Goal: Find specific page/section: Find specific page/section

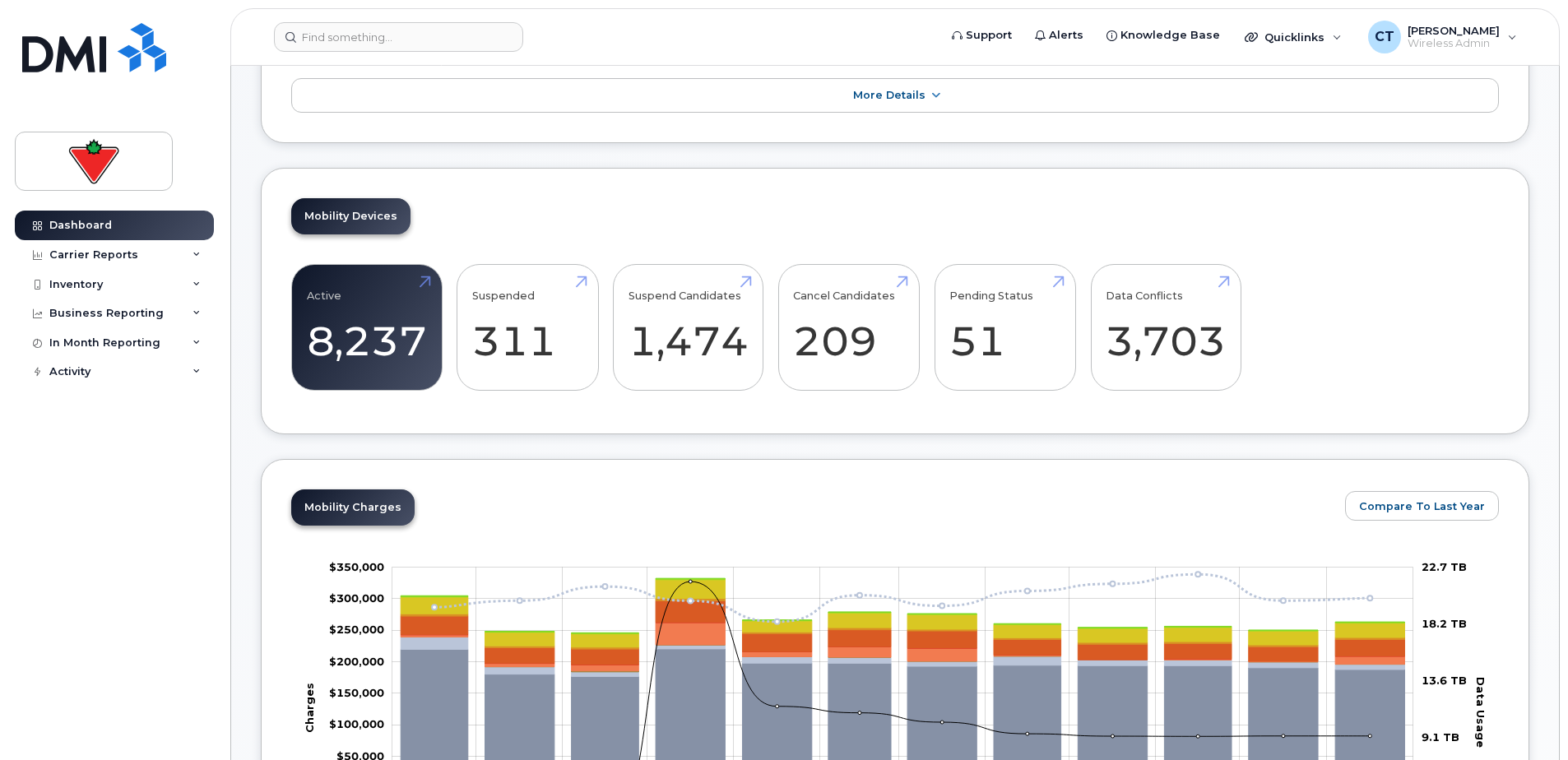
scroll to position [247, 0]
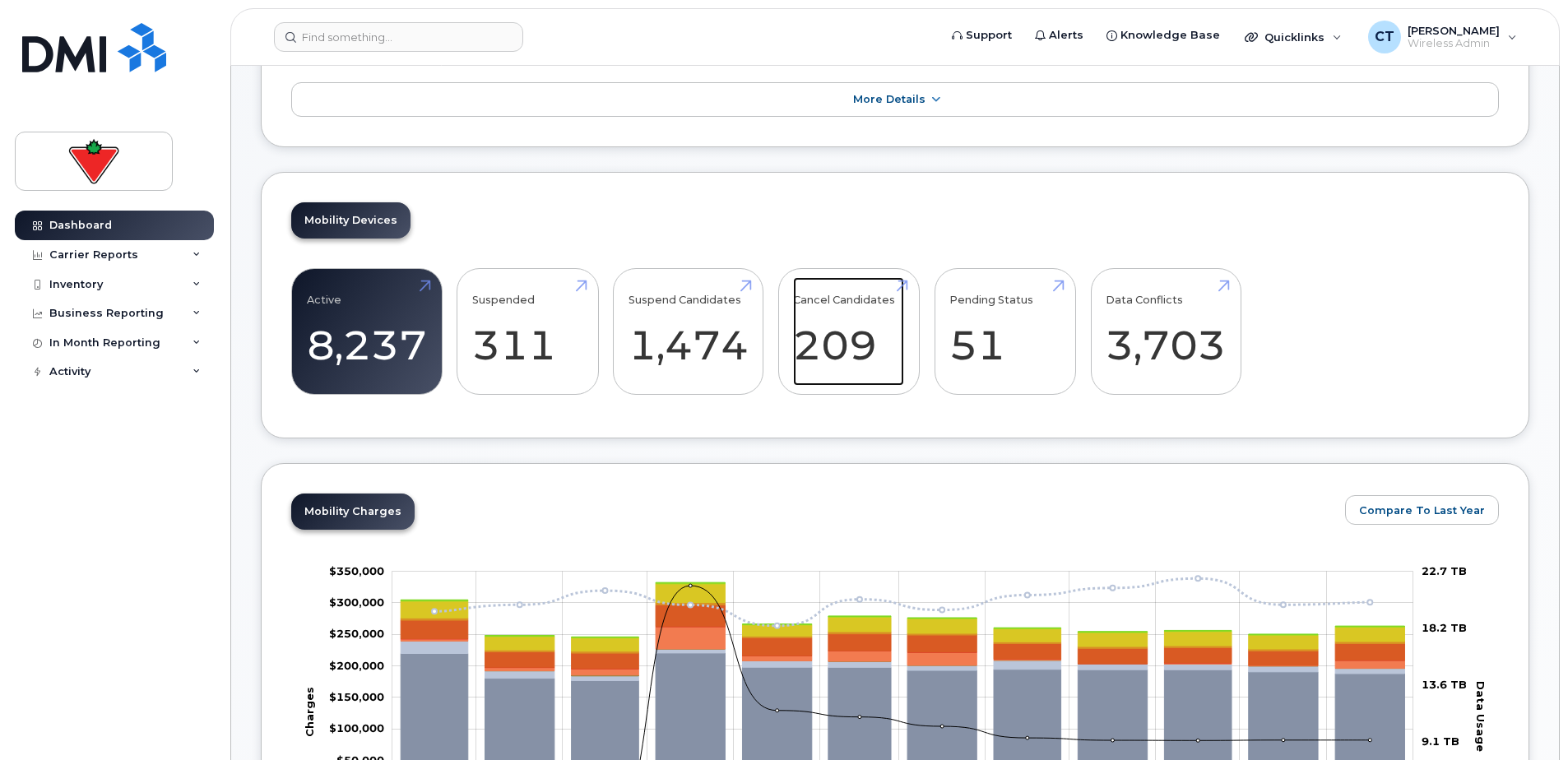
click at [850, 364] on link "Cancel Candidates 209" at bounding box center [848, 331] width 111 height 109
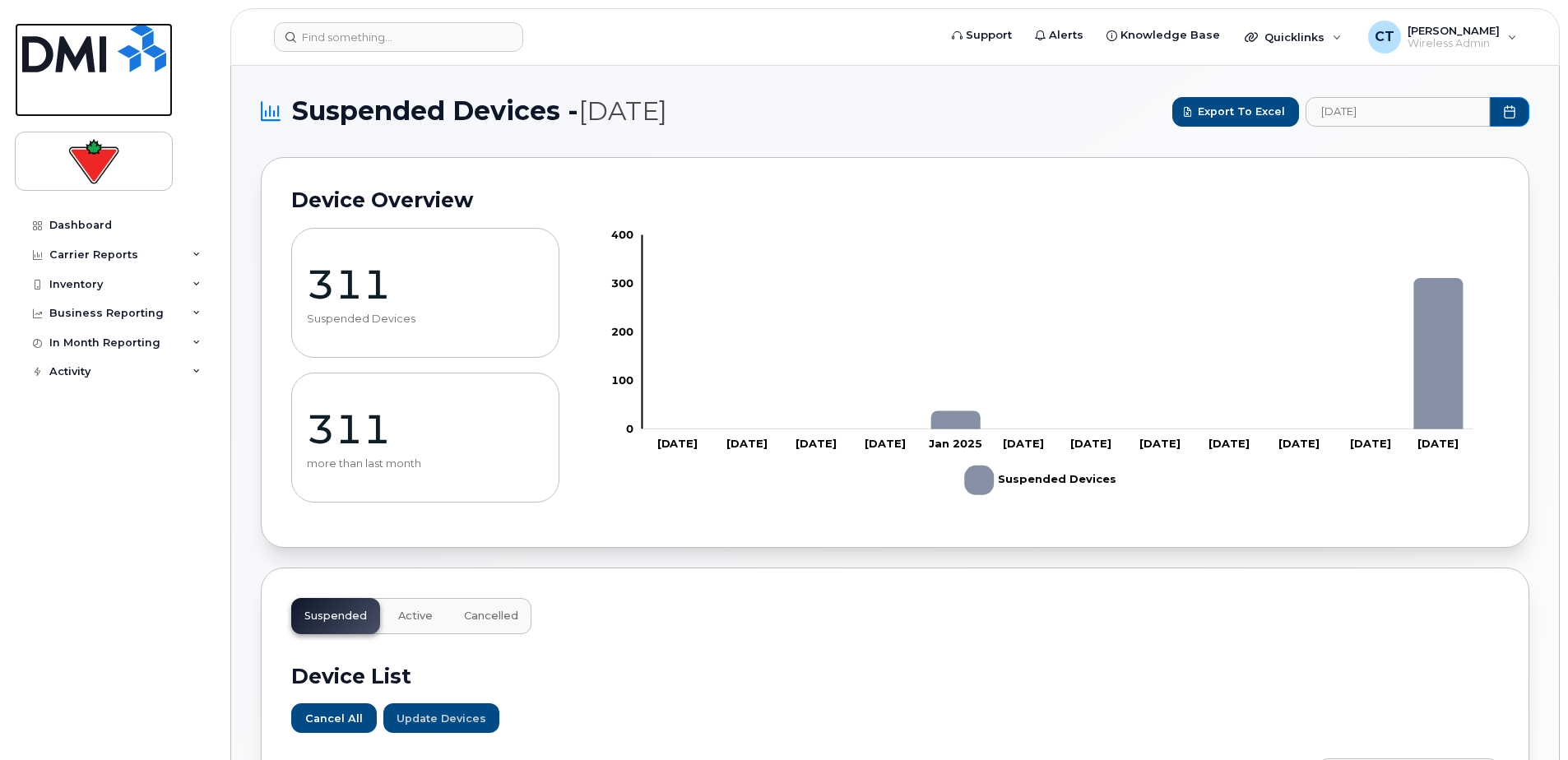
click at [126, 56] on img at bounding box center [94, 47] width 144 height 49
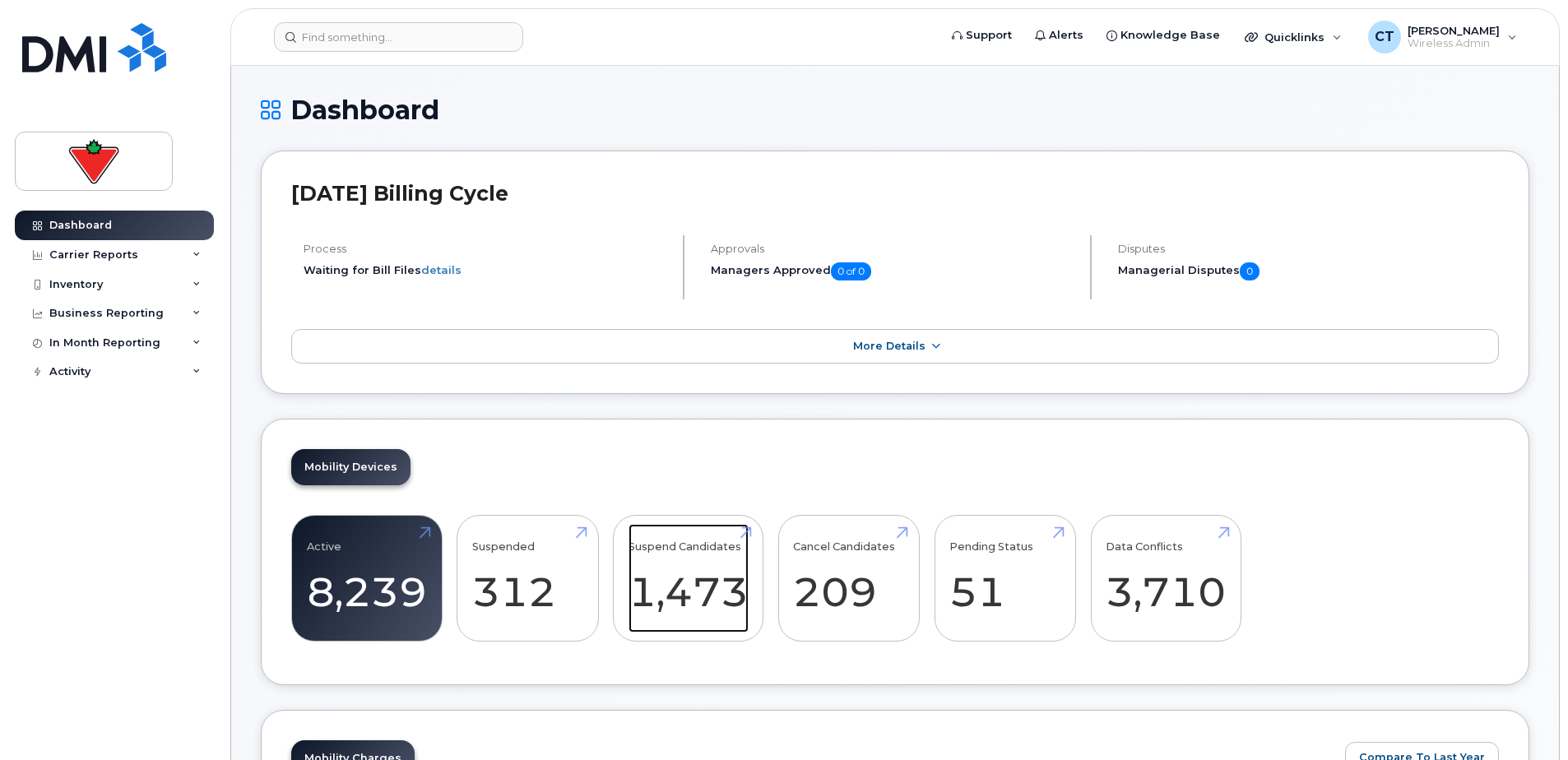
click at [678, 576] on link "Suspend Candidates 1,473" at bounding box center [688, 578] width 120 height 109
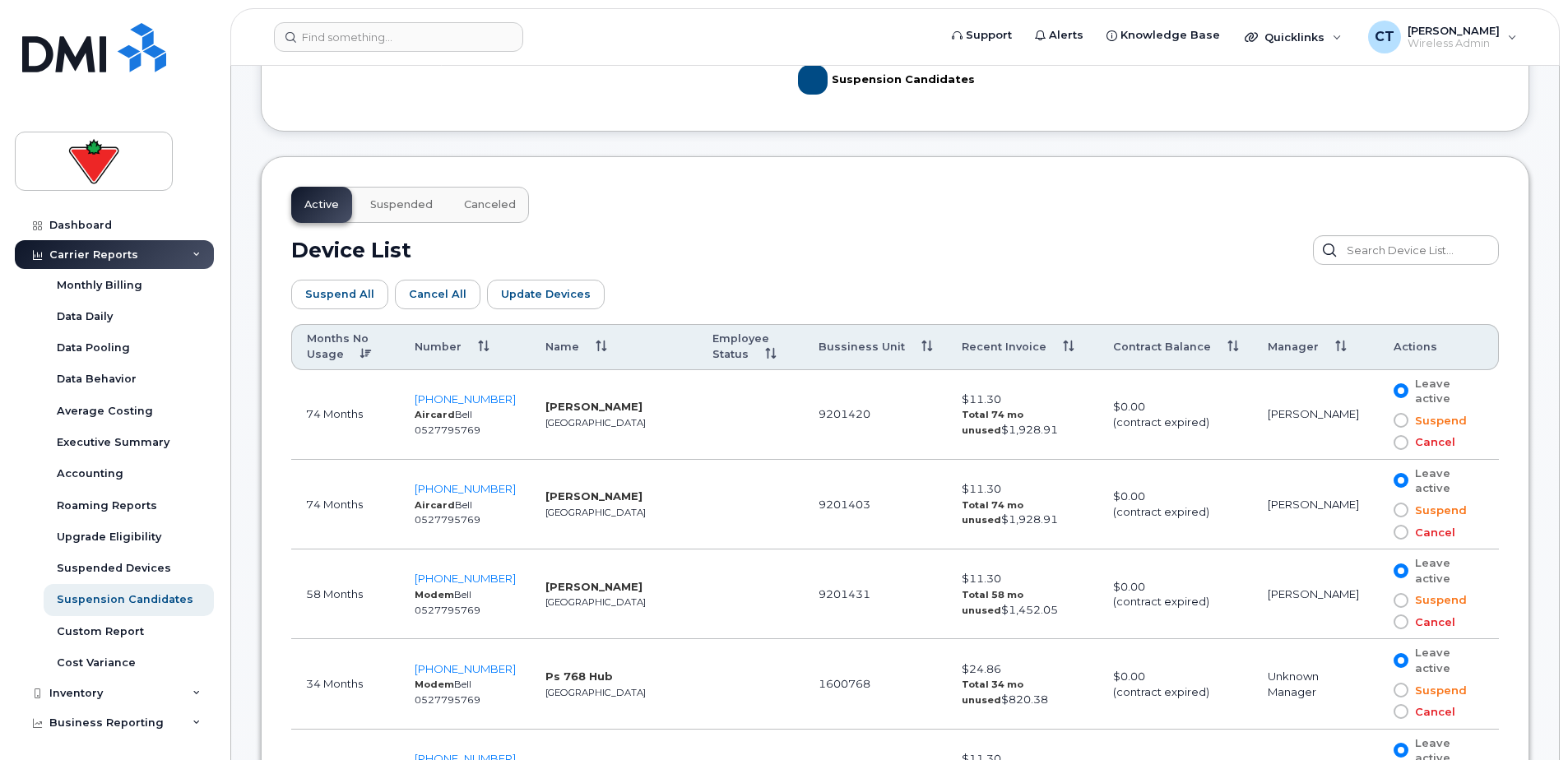
scroll to position [822, 0]
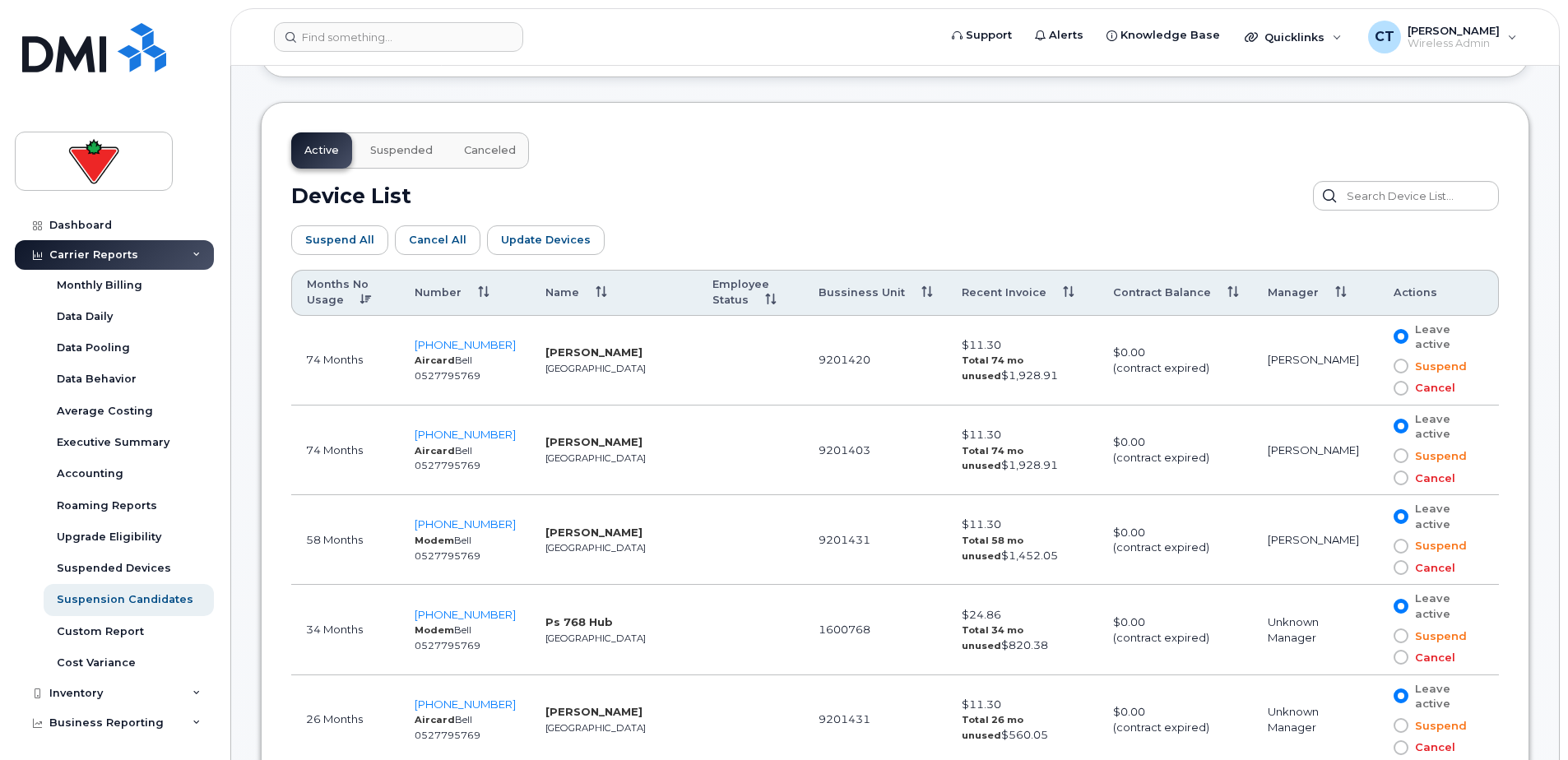
drag, startPoint x: 646, startPoint y: 348, endPoint x: 530, endPoint y: 347, distance: 116.0
click at [530, 347] on td "Brian Mccammond Toronto" at bounding box center [613, 360] width 167 height 90
copy strong "[PERSON_NAME]"
click at [349, 355] on td "74 Months" at bounding box center [346, 360] width 109 height 90
drag, startPoint x: 647, startPoint y: 352, endPoint x: 633, endPoint y: 350, distance: 14.1
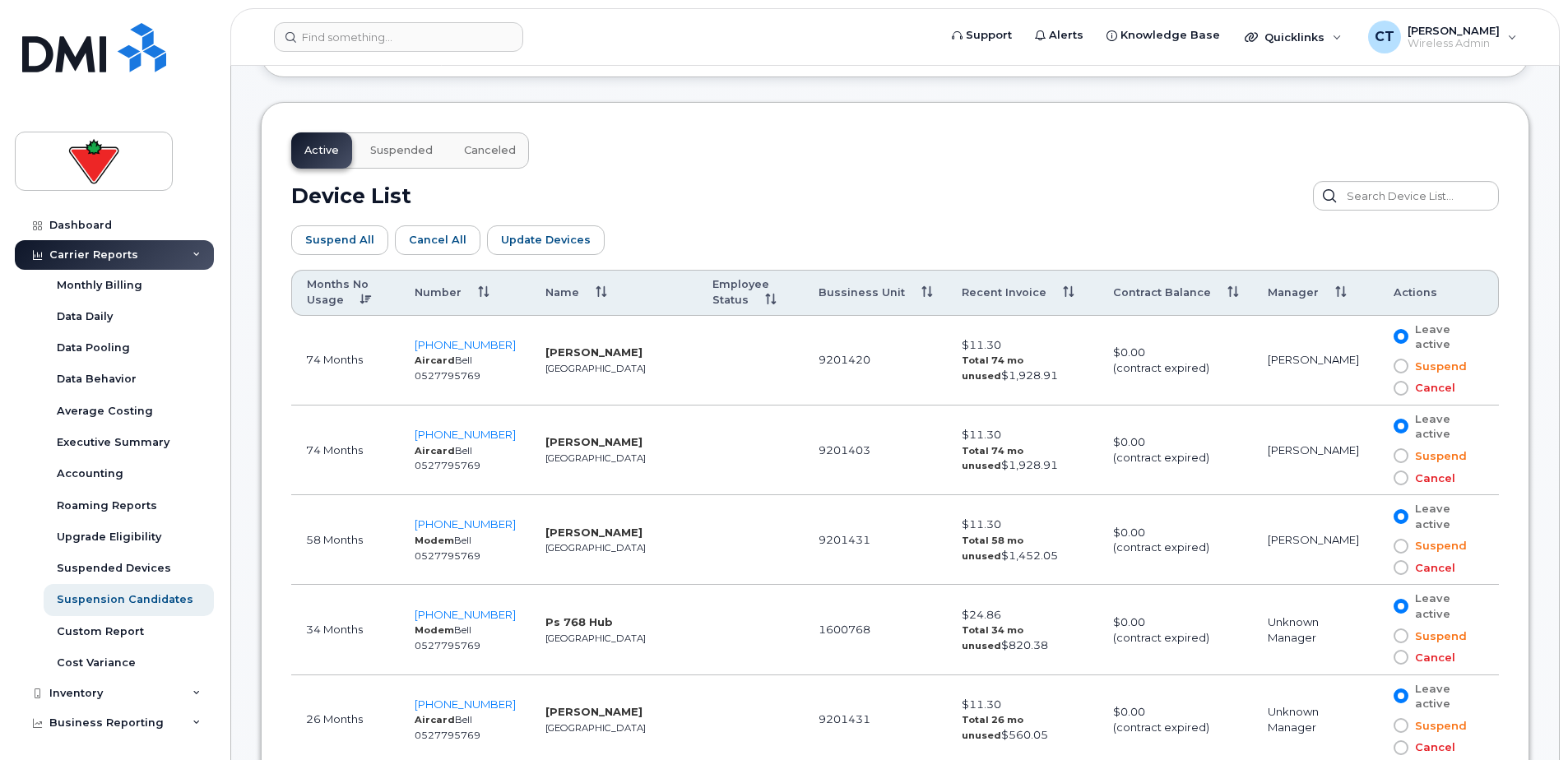
click at [633, 350] on td "Brian Mccammond Toronto" at bounding box center [613, 360] width 167 height 90
drag, startPoint x: 633, startPoint y: 350, endPoint x: 419, endPoint y: 345, distance: 214.1
click at [419, 345] on td "416-209-1197 Aircard Bell 0527795769" at bounding box center [464, 360] width 131 height 90
copy span "416-209-1197"
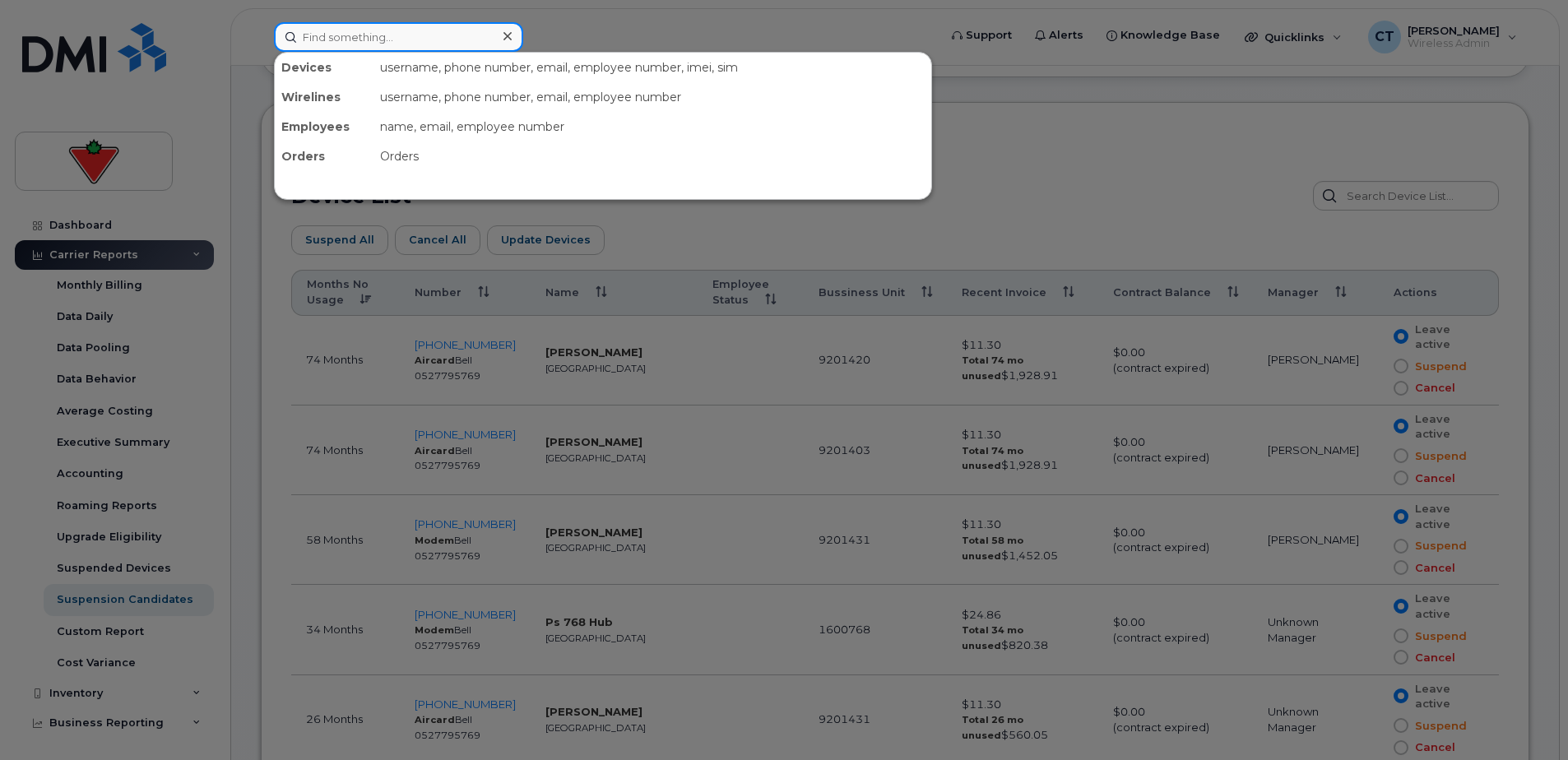
click at [409, 44] on input at bounding box center [398, 37] width 250 height 29
paste input "416-209-1197"
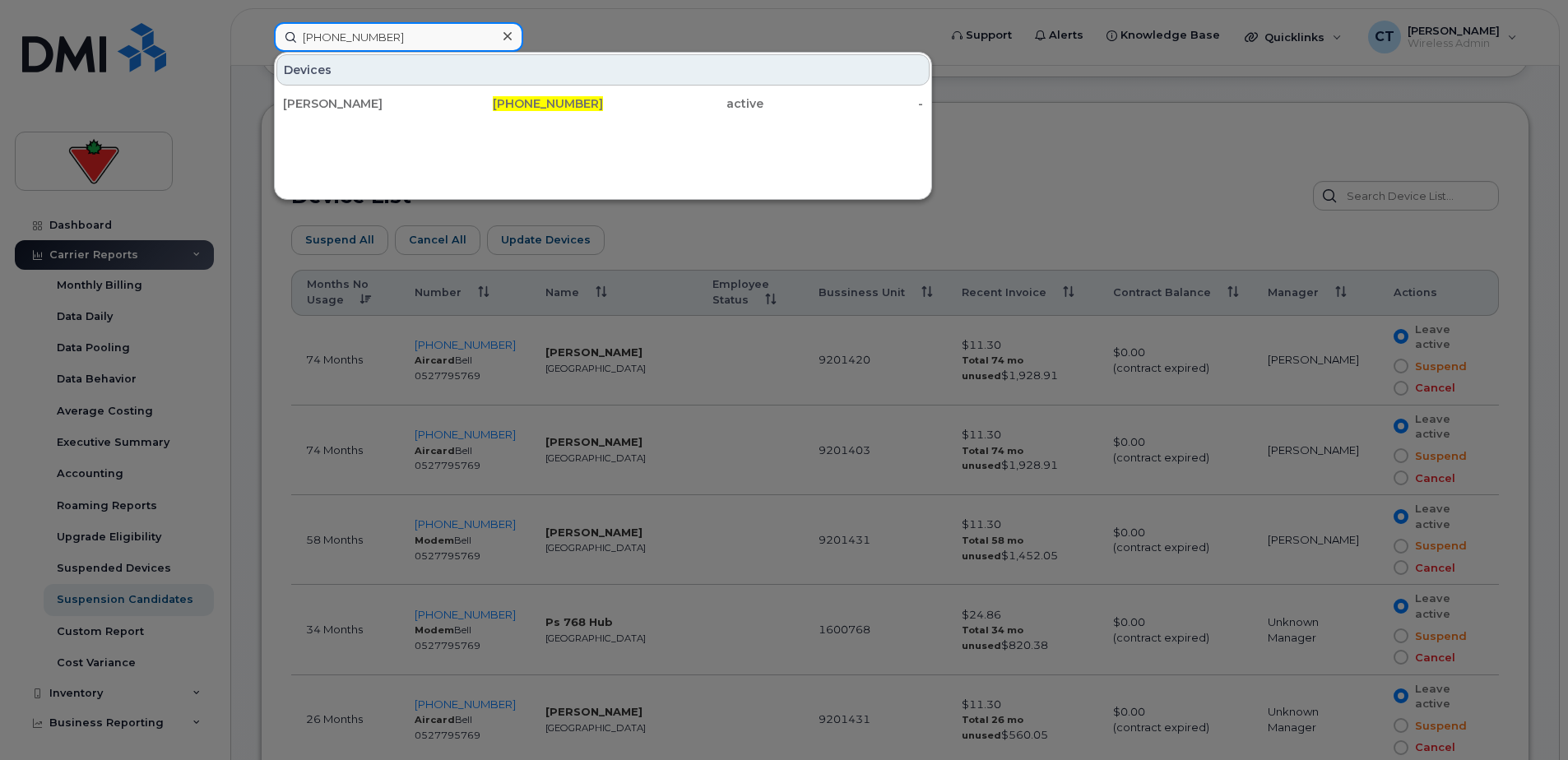
type input "416-209-1197"
click at [424, 101] on div "[PERSON_NAME]" at bounding box center [363, 103] width 160 height 16
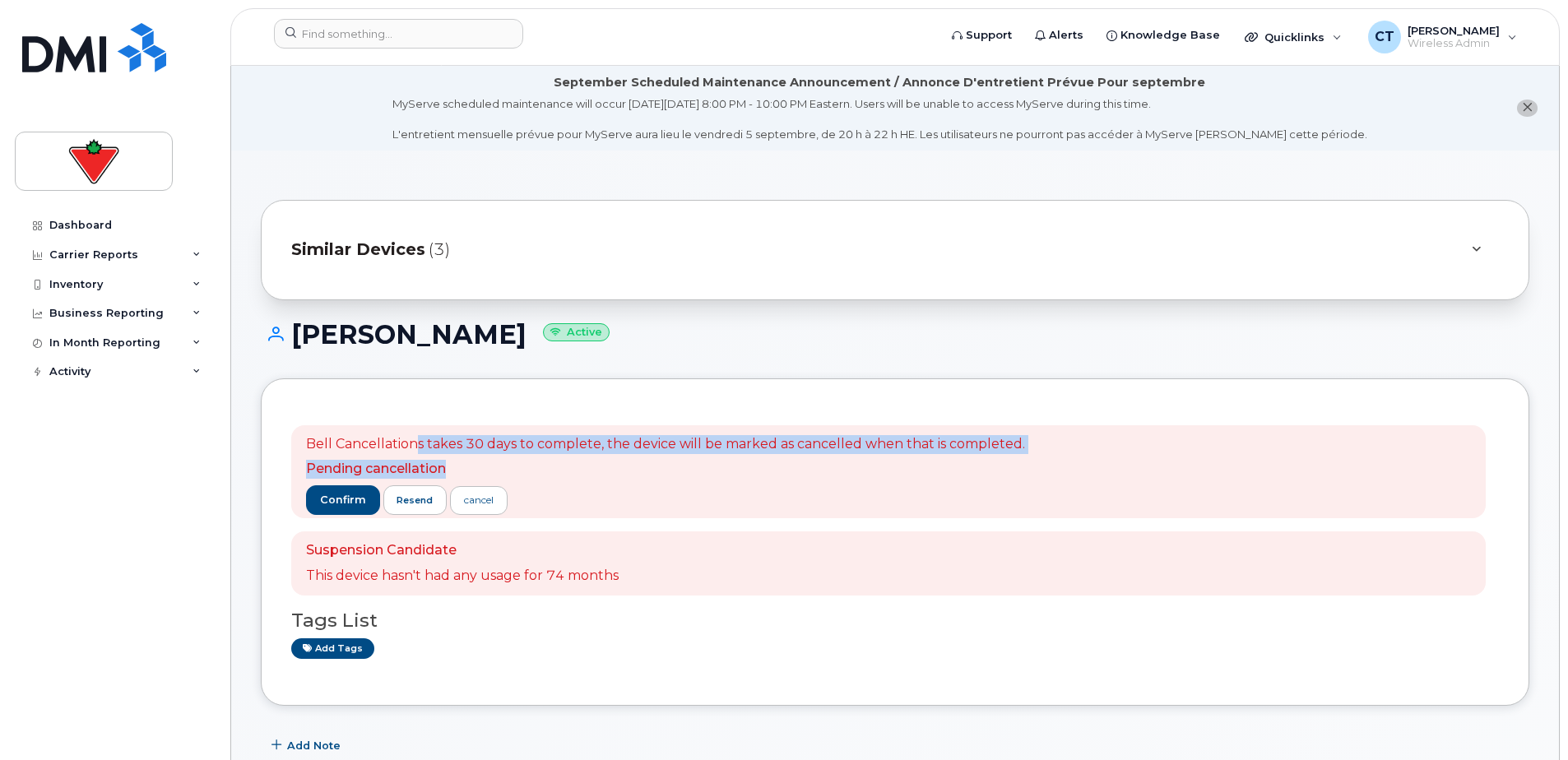
drag, startPoint x: 704, startPoint y: 448, endPoint x: 830, endPoint y: 467, distance: 127.4
click at [830, 467] on span "Bell Cancellations takes 30 days to complete, the device will be marked as canc…" at bounding box center [665, 457] width 718 height 45
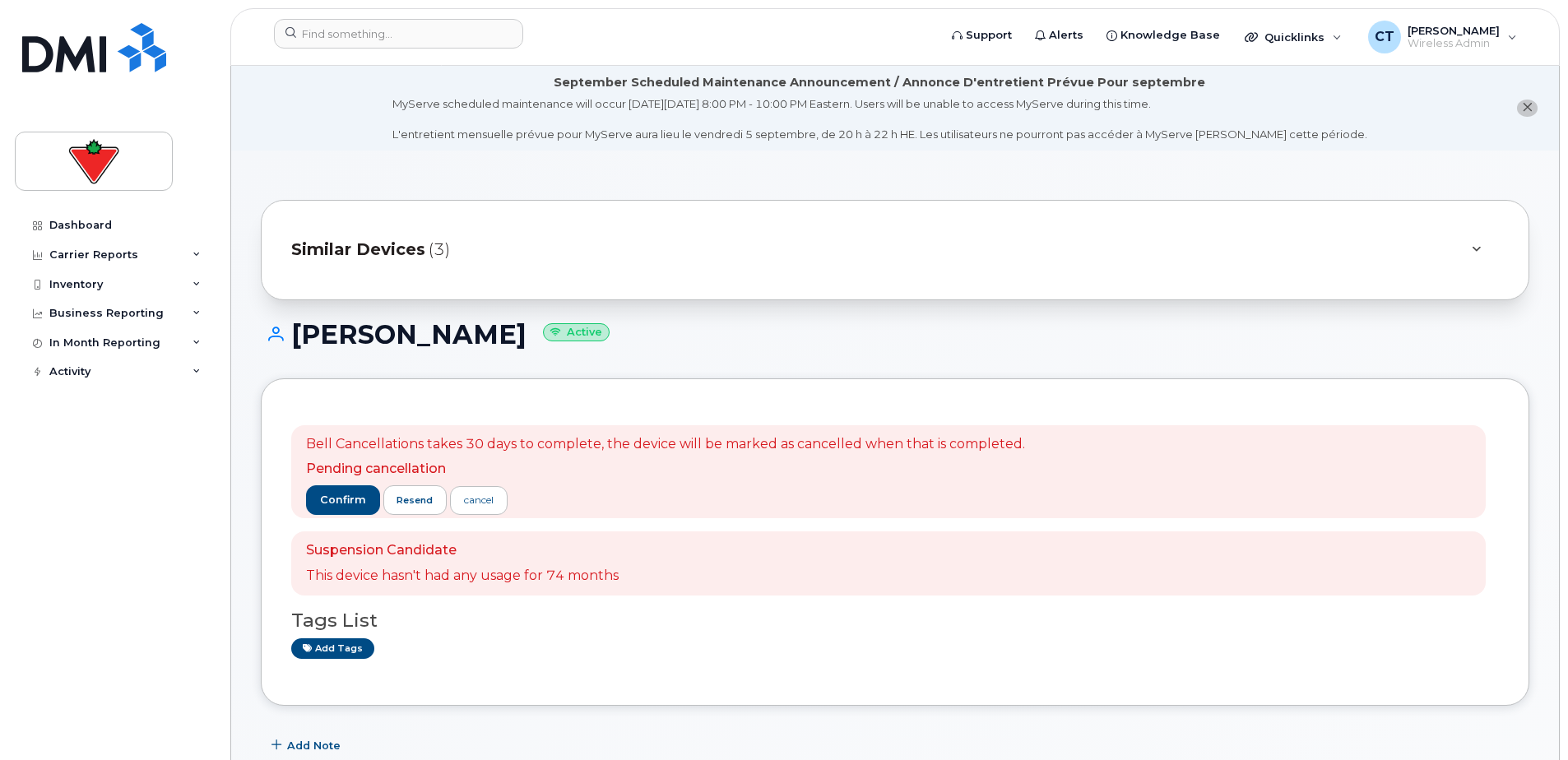
drag, startPoint x: 830, startPoint y: 467, endPoint x: 812, endPoint y: 481, distance: 22.8
click at [812, 481] on div "Bell Cancellations takes 30 days to complete, the device will be marked as canc…" at bounding box center [665, 471] width 718 height 74
click at [1522, 102] on icon "close notification" at bounding box center [1527, 107] width 11 height 11
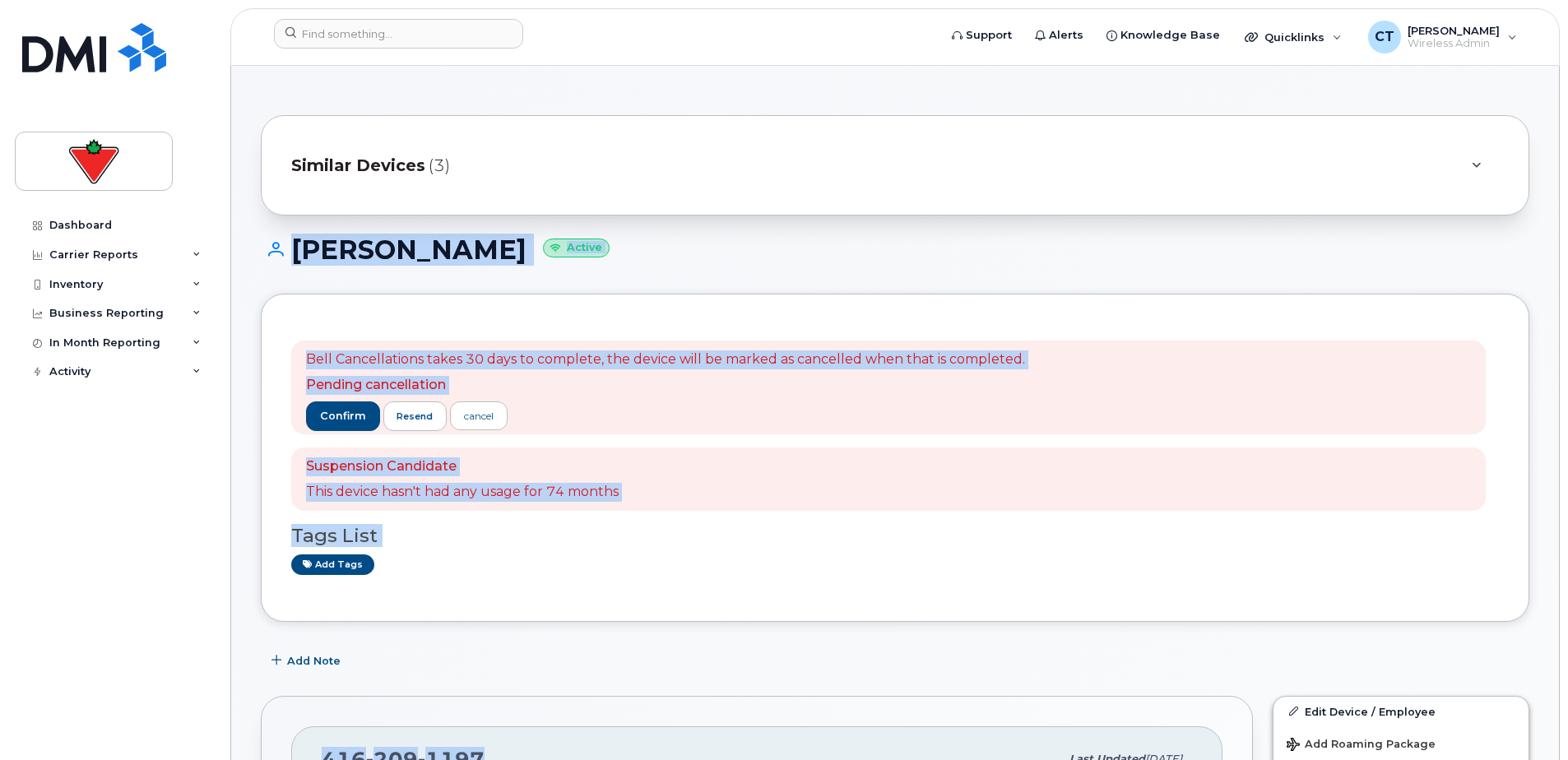
drag, startPoint x: 243, startPoint y: 241, endPoint x: 810, endPoint y: 708, distance: 734.6
drag, startPoint x: 810, startPoint y: 708, endPoint x: 806, endPoint y: 658, distance: 50.2
click at [806, 658] on div "Add Note" at bounding box center [894, 660] width 1268 height 29
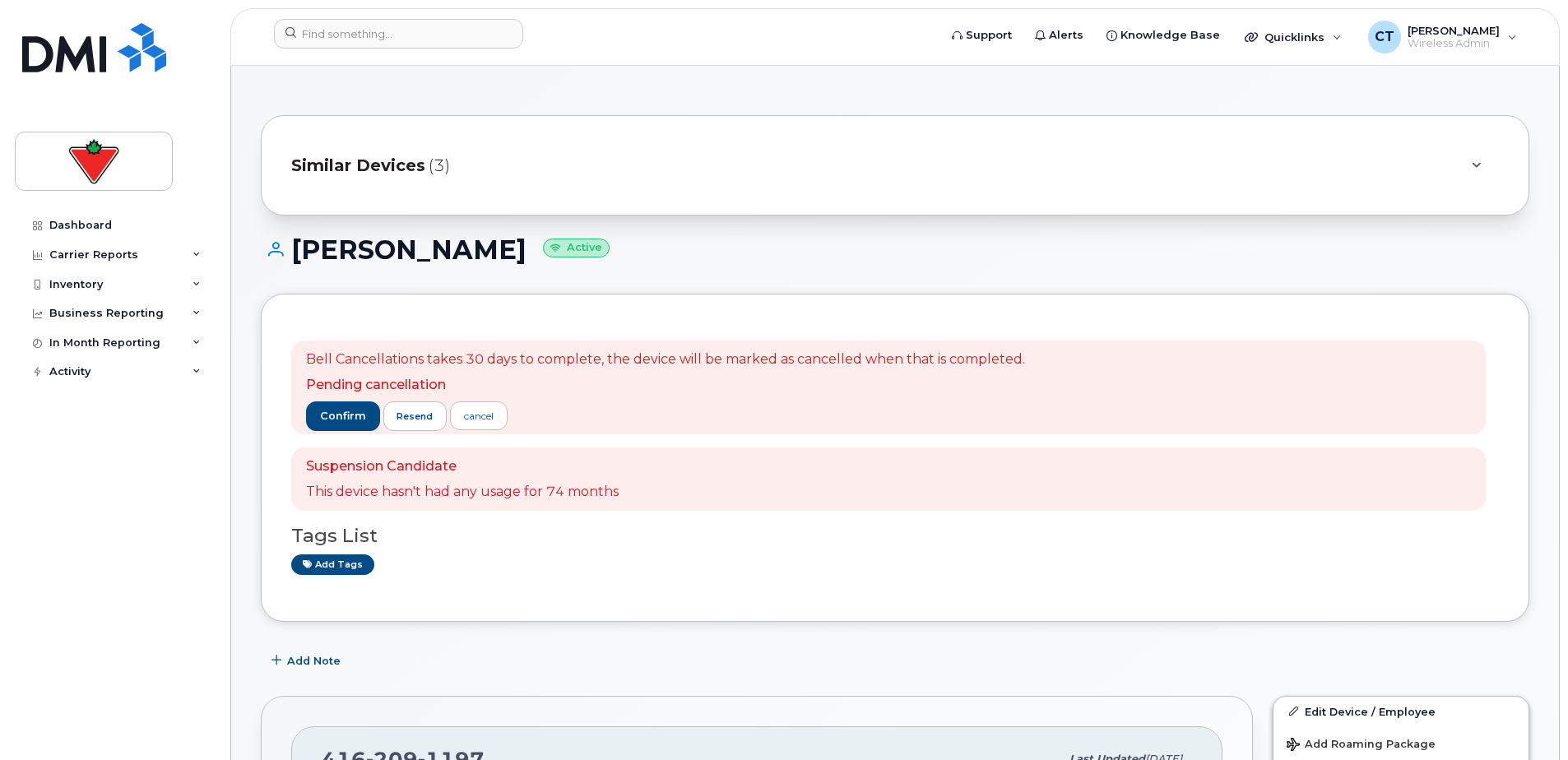
click at [555, 595] on div "Bell Cancellations takes 30 days to complete, the device will be marked as canc…" at bounding box center [894, 457] width 1268 height 328
drag, startPoint x: 733, startPoint y: 95, endPoint x: 1046, endPoint y: 625, distance: 615.5
drag, startPoint x: 1046, startPoint y: 625, endPoint x: 860, endPoint y: 654, distance: 188.2
click at [860, 654] on div "Add Note" at bounding box center [894, 660] width 1268 height 29
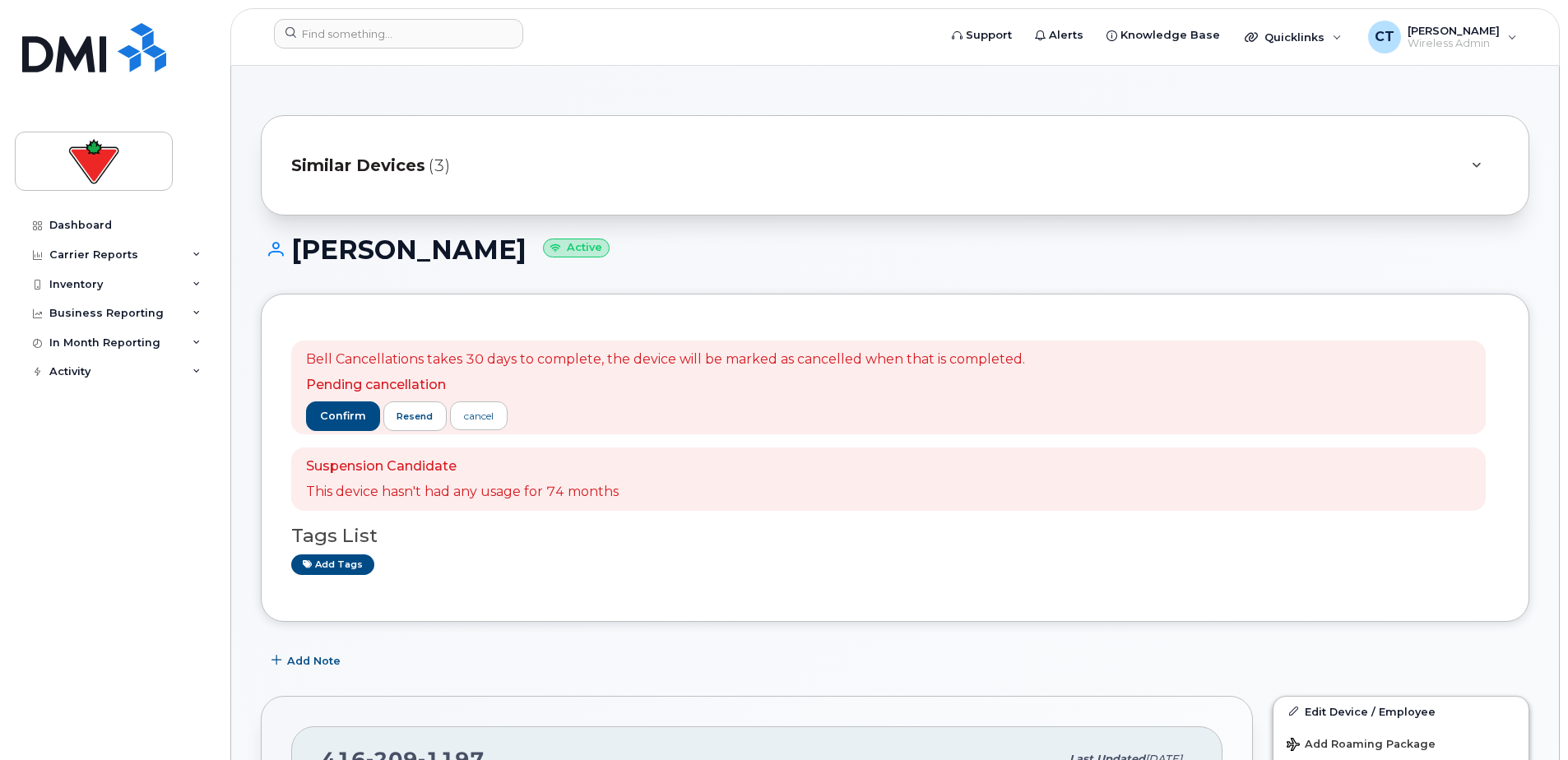
click at [535, 666] on div "Add Note" at bounding box center [894, 660] width 1268 height 29
